Goal: Task Accomplishment & Management: Use online tool/utility

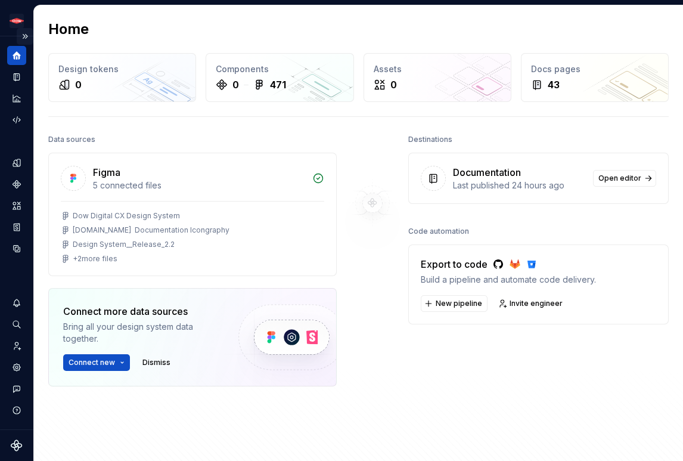
click at [23, 38] on button "Expand sidebar" at bounding box center [25, 36] width 17 height 17
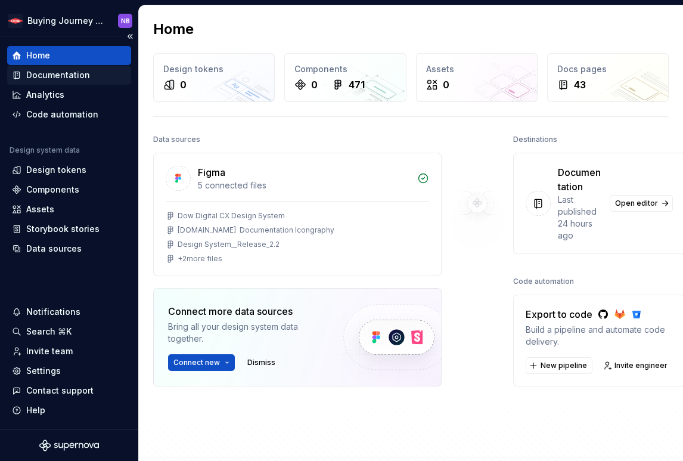
click at [70, 77] on div "Documentation" at bounding box center [58, 75] width 64 height 12
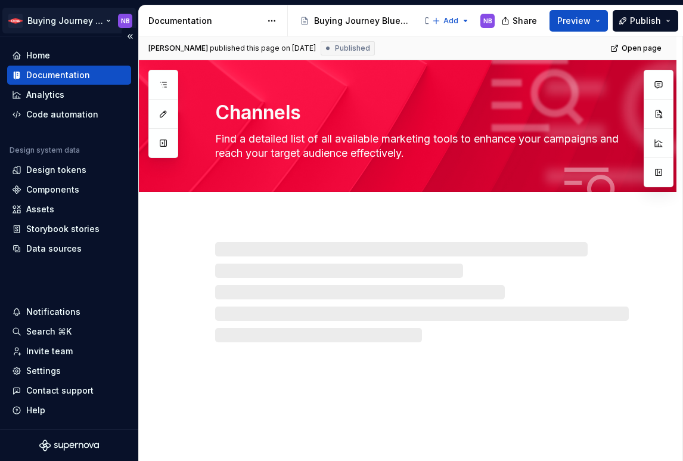
click at [61, 18] on html "Buying Journey Blueprint NB Home Documentation Analytics Code automation Design…" at bounding box center [341, 230] width 683 height 461
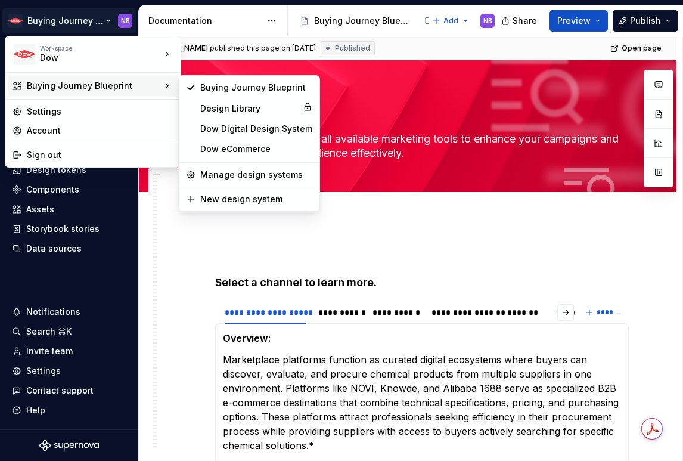
click at [80, 91] on div "Buying Journey Blueprint" at bounding box center [94, 86] width 135 height 12
click at [160, 89] on div "Buying Journey Blueprint" at bounding box center [94, 86] width 135 height 12
click at [226, 106] on div "Design Library" at bounding box center [249, 109] width 98 height 12
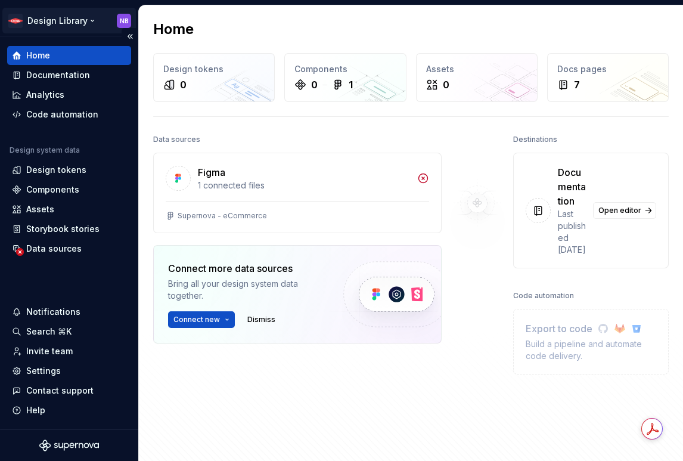
click at [96, 20] on html "Design Library NB Home Documentation Analytics Code automation Design system da…" at bounding box center [341, 230] width 683 height 461
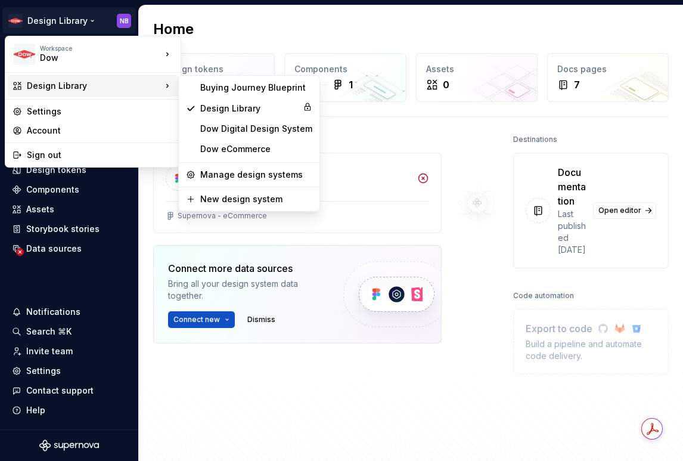
click at [148, 87] on div "Design Library" at bounding box center [94, 86] width 135 height 12
click at [228, 129] on div "Dow Digital Design System" at bounding box center [256, 129] width 112 height 12
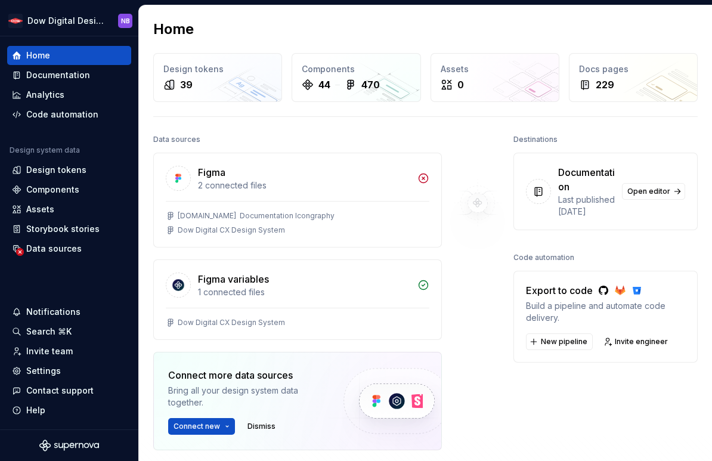
click at [414, 133] on div "Data sources" at bounding box center [297, 139] width 288 height 17
click at [513, 331] on div "Export to code Build a pipeline and automate code delivery. New pipeline Invite…" at bounding box center [605, 317] width 184 height 92
click at [629, 200] on link "Open editor" at bounding box center [653, 191] width 63 height 17
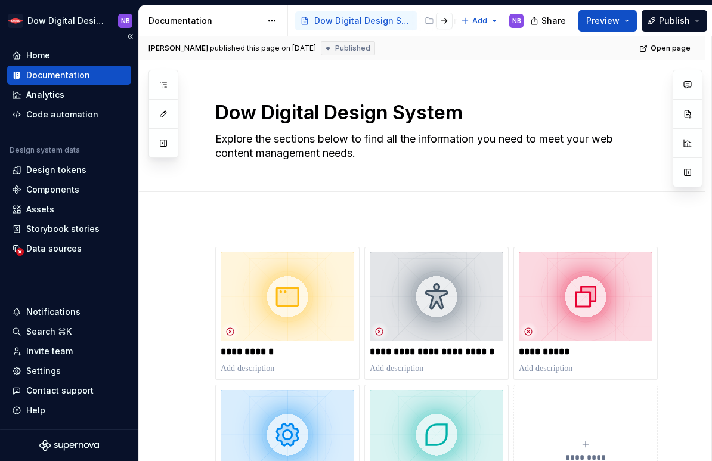
click at [117, 75] on div "Documentation" at bounding box center [69, 75] width 114 height 12
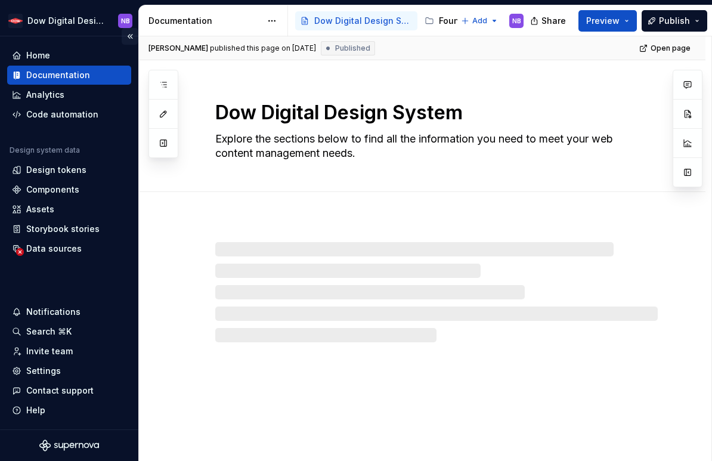
click at [131, 42] on button "Collapse sidebar" at bounding box center [130, 36] width 17 height 17
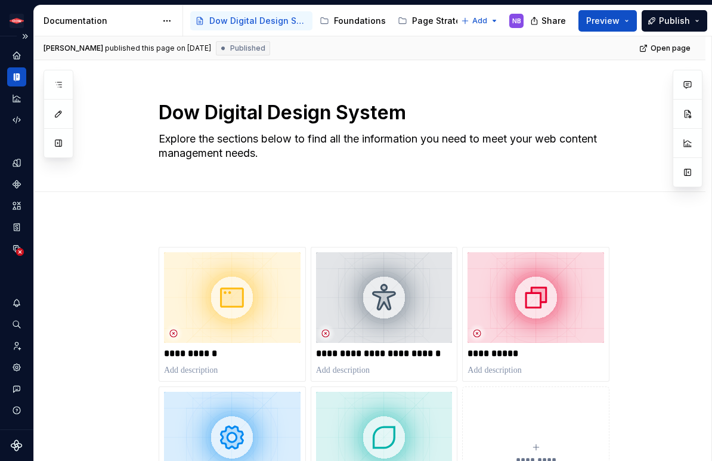
click at [19, 65] on div at bounding box center [16, 87] width 19 height 83
click at [18, 58] on icon "Home" at bounding box center [17, 55] width 8 height 8
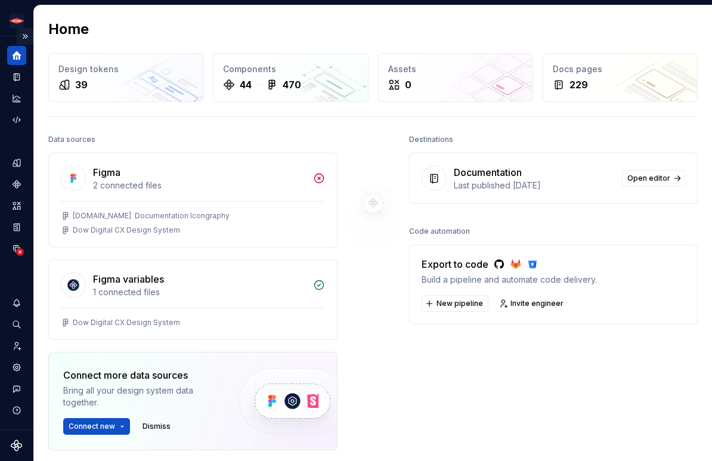
click at [27, 33] on button "Expand sidebar" at bounding box center [25, 36] width 17 height 17
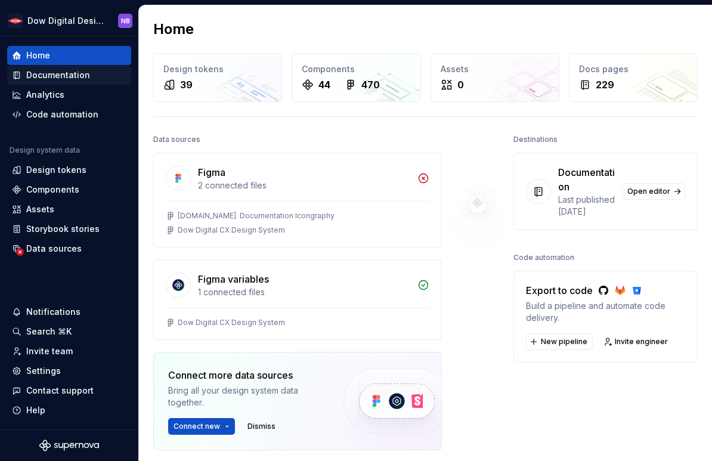
click at [110, 73] on div "Documentation" at bounding box center [69, 75] width 114 height 12
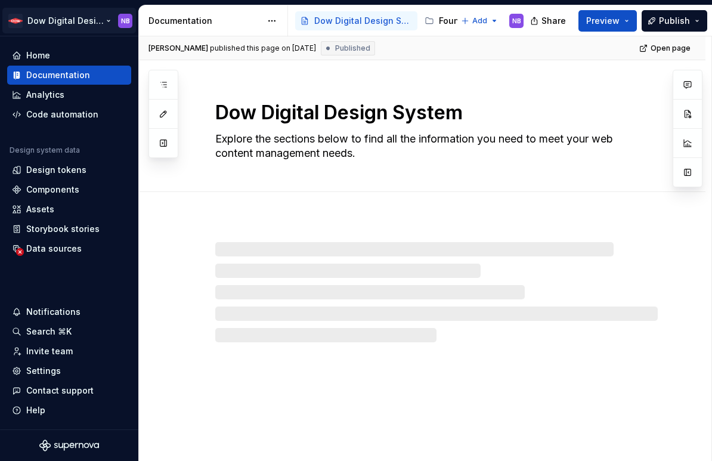
click at [79, 17] on html "Dow Digital Design System NB Home Documentation Analytics Code automation Desig…" at bounding box center [356, 230] width 712 height 461
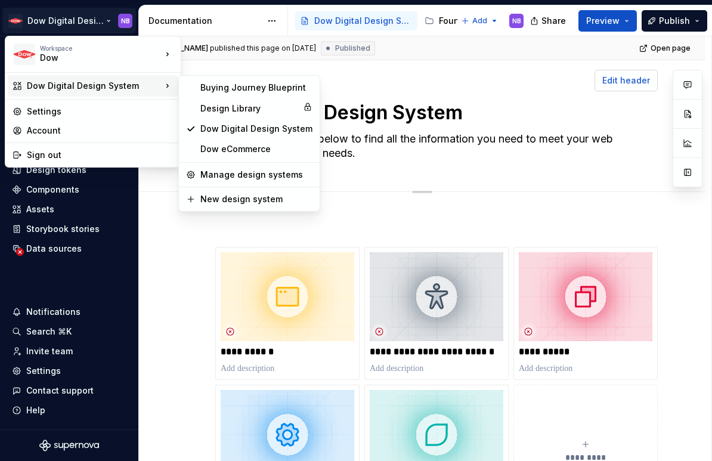
click at [613, 86] on html "Dow Digital Design System NB Home Documentation Analytics Code automation Desig…" at bounding box center [356, 230] width 712 height 461
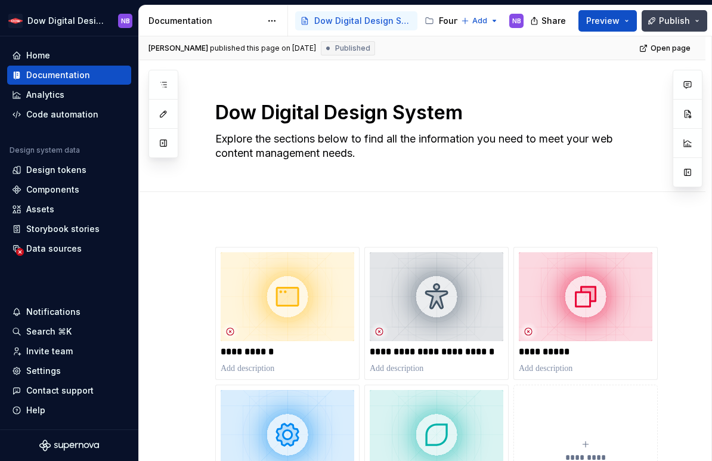
click at [682, 20] on button "Publish" at bounding box center [674, 20] width 66 height 21
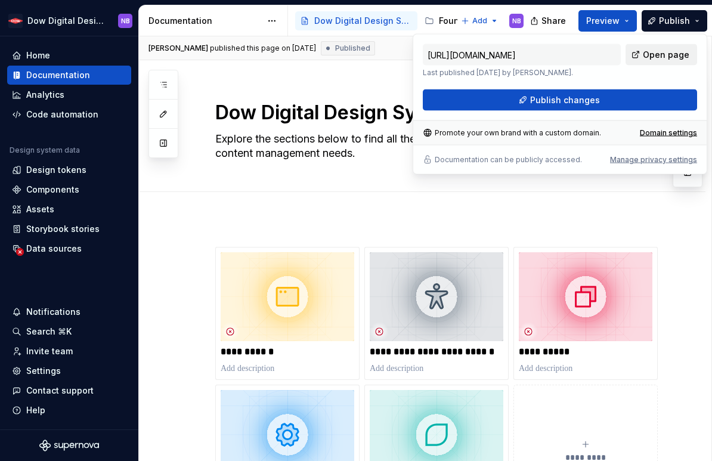
click at [649, 54] on span "Open page" at bounding box center [666, 55] width 46 height 12
type textarea "*"
